Goal: Check status: Check status

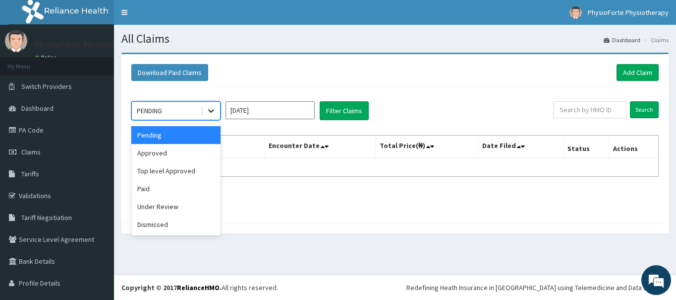
click at [209, 110] on icon at bounding box center [211, 111] width 6 height 3
click at [172, 204] on div "Under Review" at bounding box center [175, 206] width 89 height 18
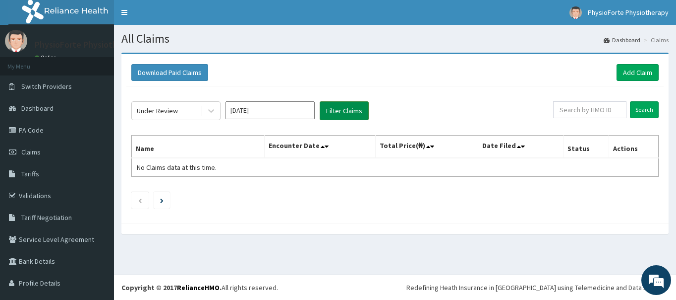
click at [348, 108] on button "Filter Claims" at bounding box center [344, 110] width 49 height 19
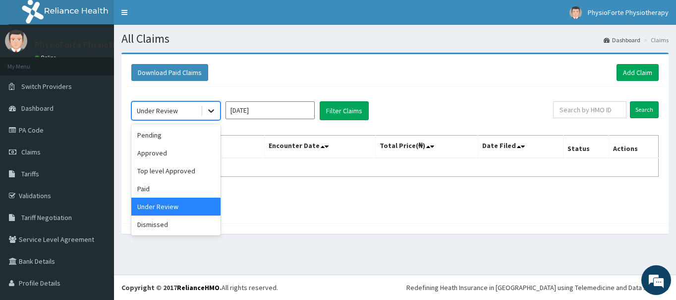
click at [209, 111] on icon at bounding box center [211, 111] width 6 height 3
click at [166, 154] on div "Approved" at bounding box center [175, 153] width 89 height 18
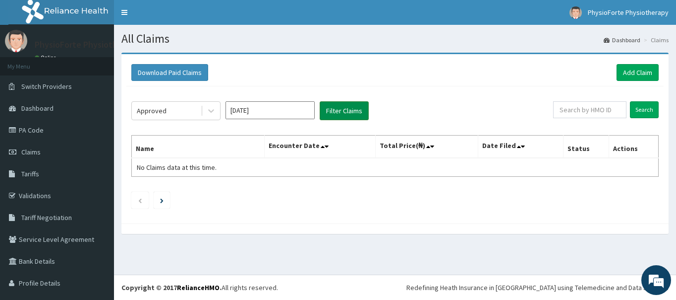
click at [344, 113] on button "Filter Claims" at bounding box center [344, 110] width 49 height 19
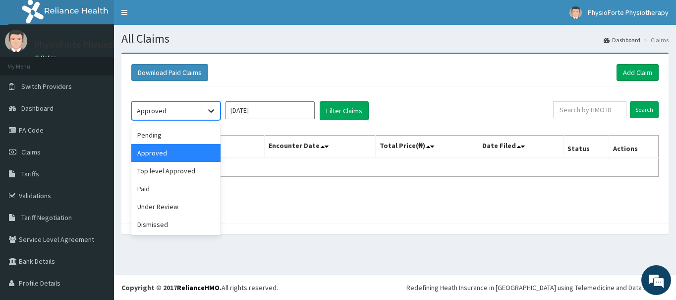
click at [214, 111] on icon at bounding box center [211, 111] width 6 height 3
click at [158, 169] on div "Top level Approved" at bounding box center [175, 171] width 89 height 18
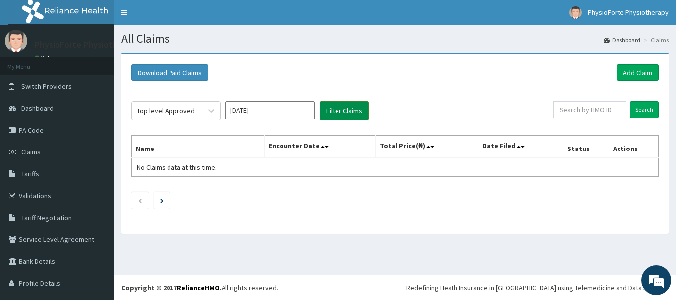
click at [353, 108] on button "Filter Claims" at bounding box center [344, 110] width 49 height 19
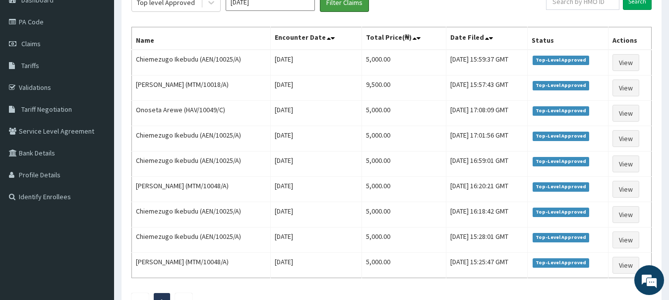
scroll to position [107, 0]
